Goal: Transaction & Acquisition: Book appointment/travel/reservation

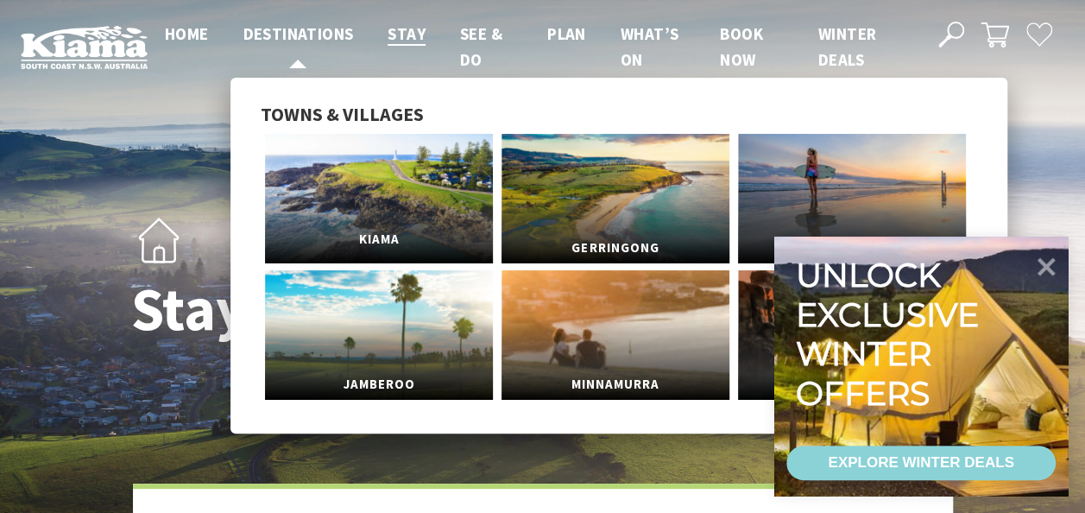
click at [421, 218] on link "Kiama" at bounding box center [379, 199] width 228 height 130
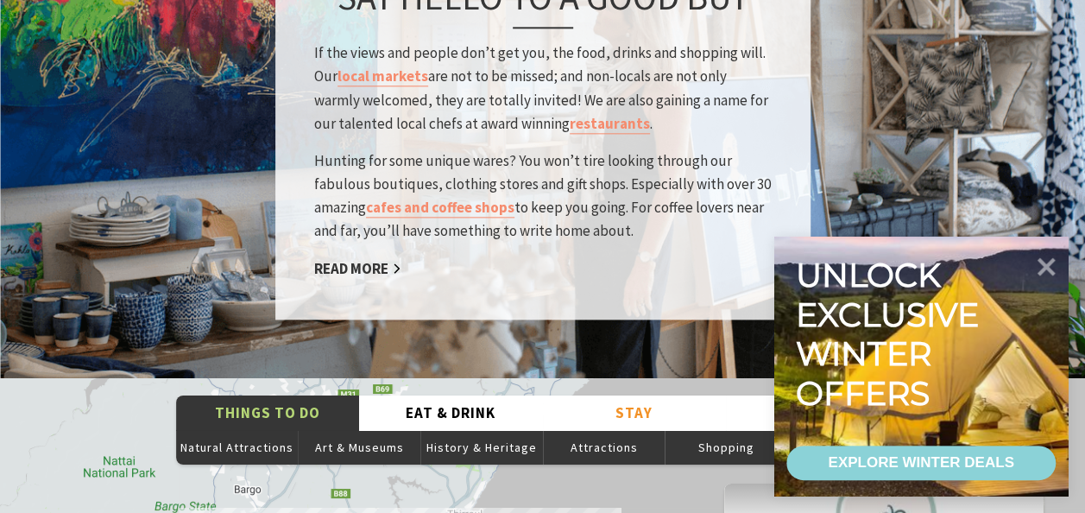
scroll to position [2849, 0]
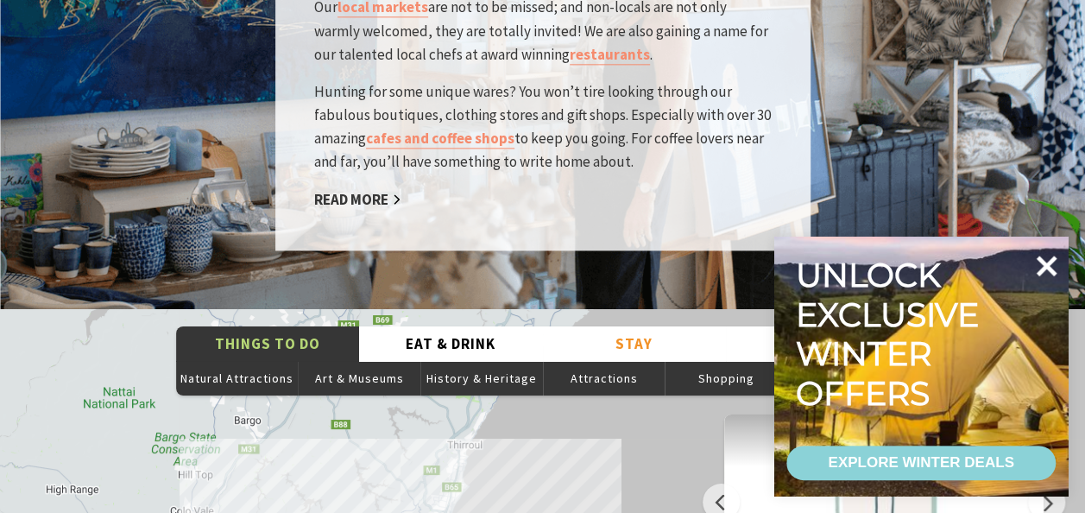
click at [1051, 260] on icon at bounding box center [1047, 266] width 21 height 21
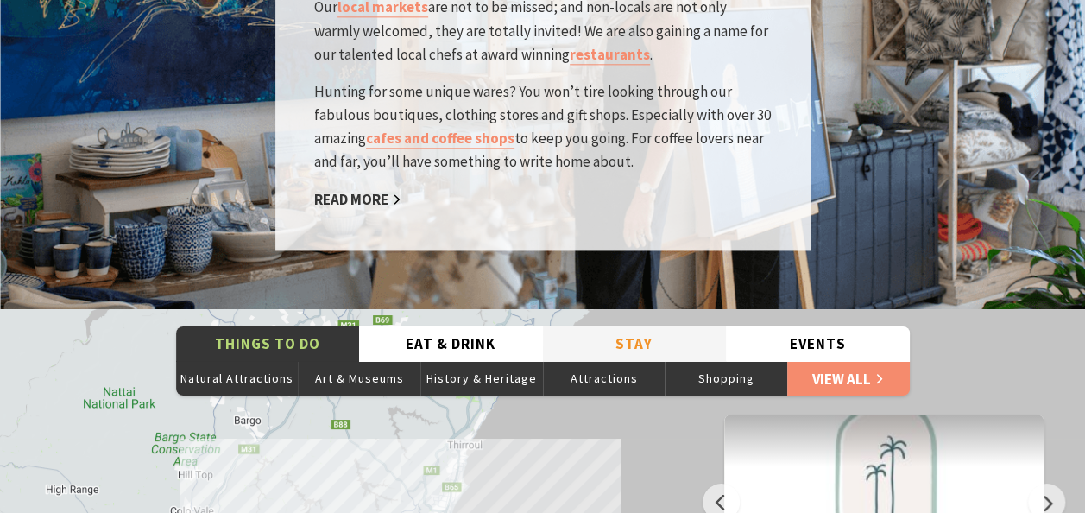
click at [653, 326] on button "Stay" at bounding box center [635, 343] width 184 height 35
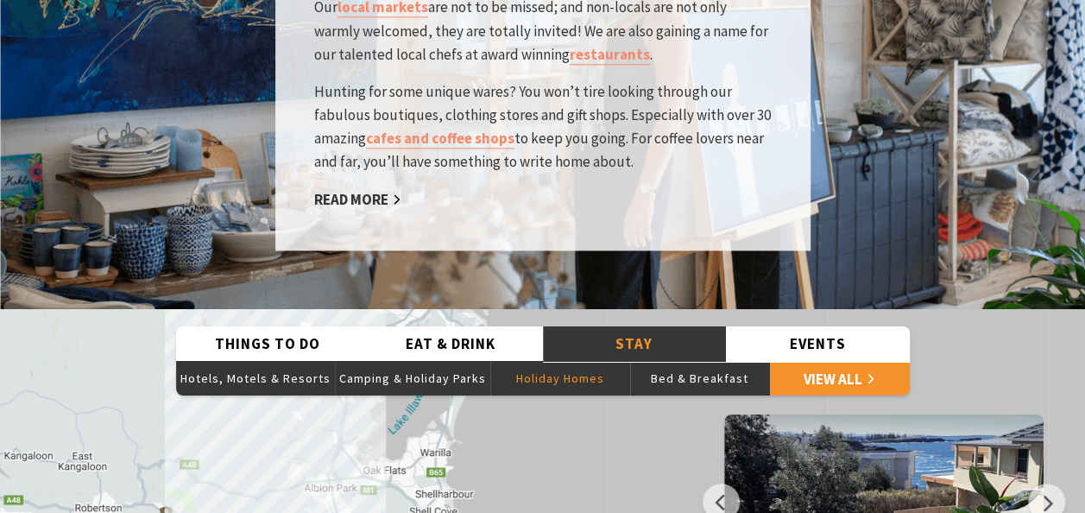
click at [585, 361] on button "Holiday Homes" at bounding box center [560, 378] width 140 height 35
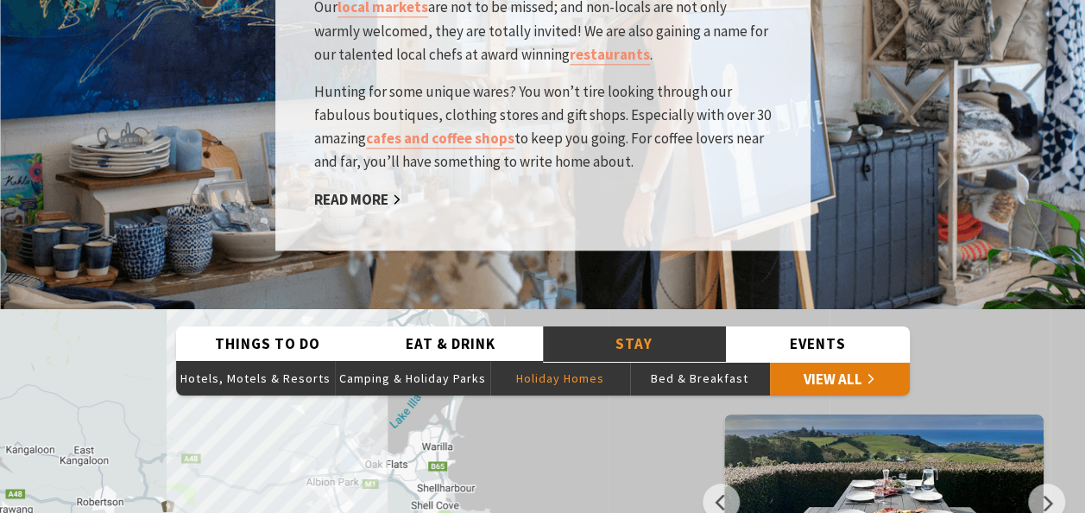
click at [870, 361] on link "View All" at bounding box center [840, 378] width 140 height 35
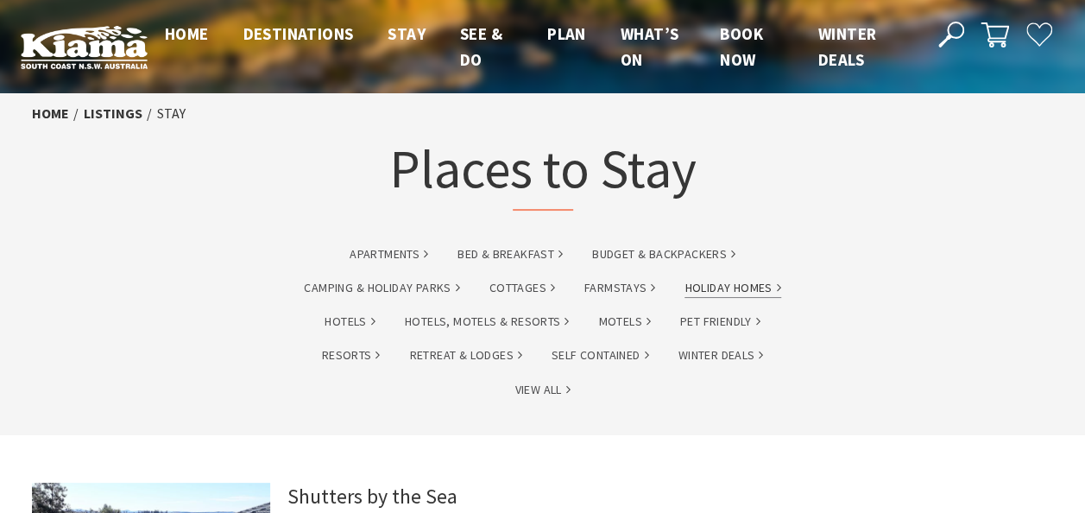
click at [724, 294] on link "Holiday Homes" at bounding box center [733, 288] width 96 height 20
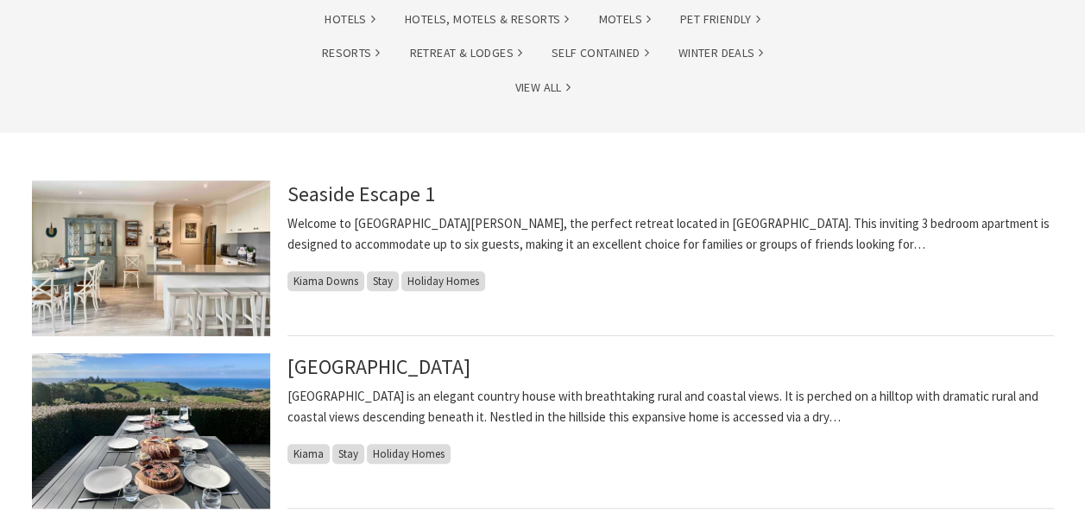
scroll to position [432, 0]
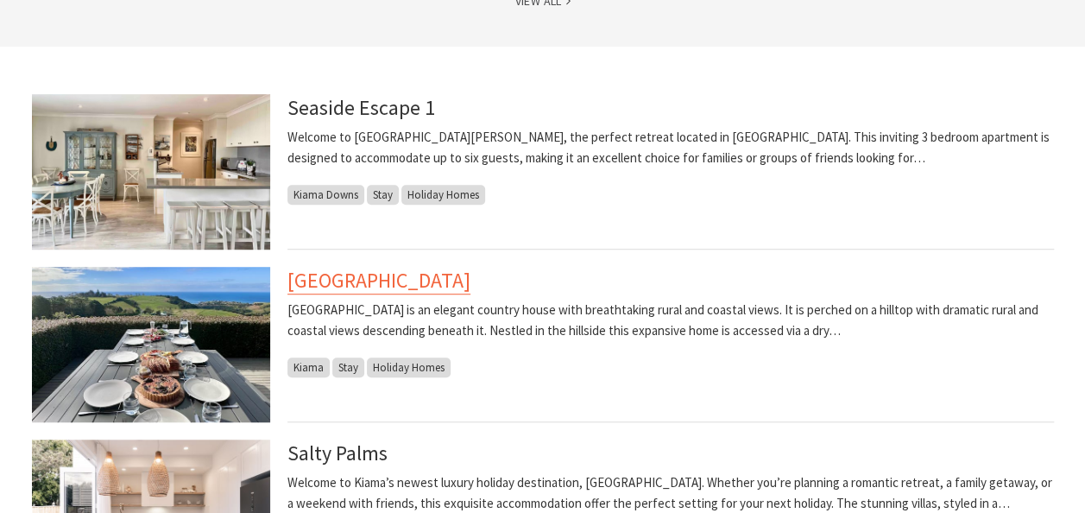
click at [335, 284] on link "[GEOGRAPHIC_DATA]" at bounding box center [379, 281] width 183 height 28
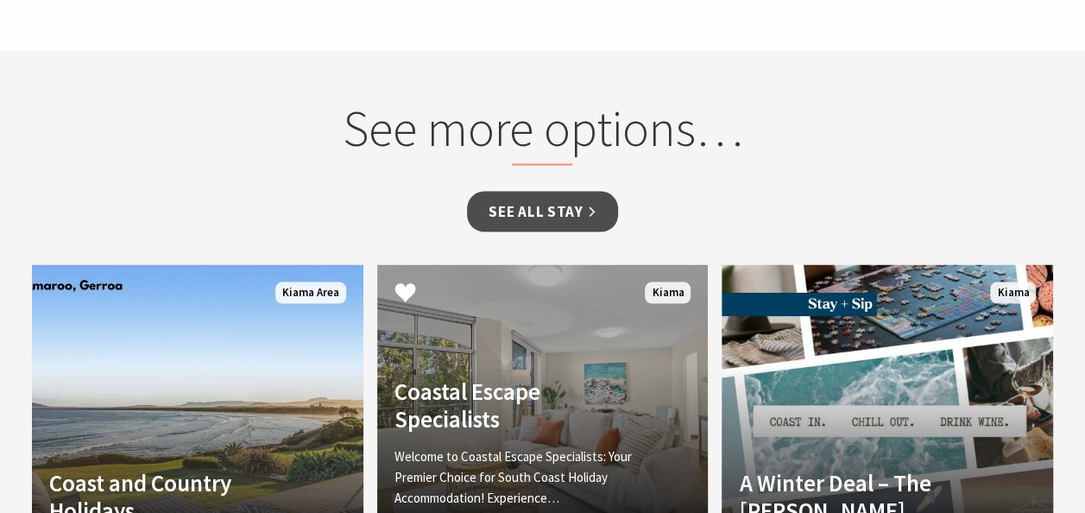
scroll to position [1727, 0]
